Goal: Check status

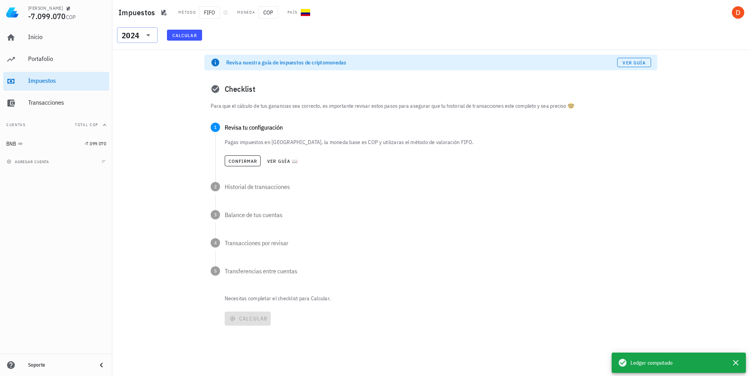
click at [149, 36] on icon at bounding box center [148, 34] width 9 height 9
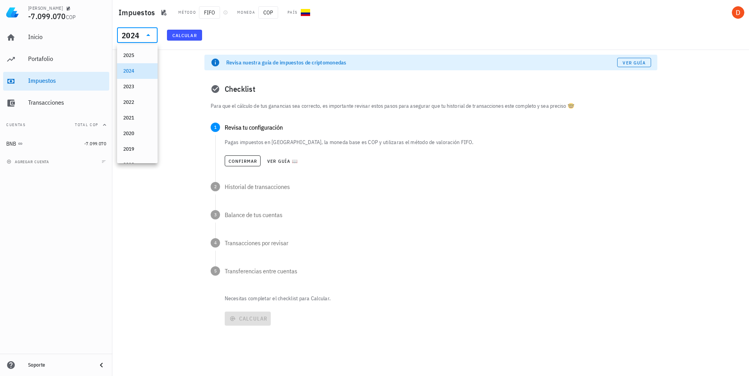
click at [137, 59] on div "2025" at bounding box center [137, 55] width 28 height 12
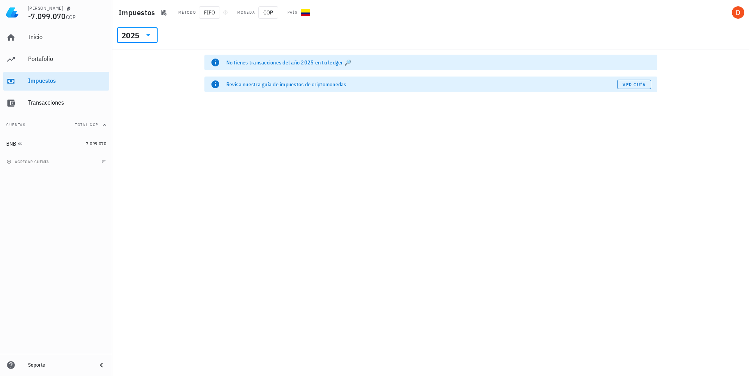
click at [146, 37] on icon at bounding box center [148, 34] width 9 height 9
click at [126, 71] on div "2024" at bounding box center [137, 71] width 28 height 6
